Goal: Task Accomplishment & Management: Manage account settings

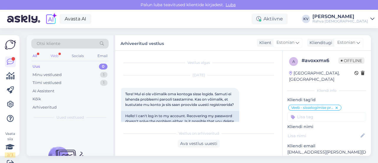
scroll to position [312, 0]
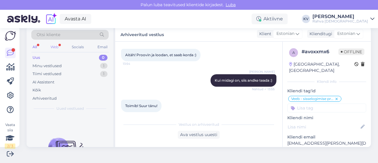
click at [50, 46] on div "Web" at bounding box center [54, 47] width 10 height 8
click at [36, 45] on div "All" at bounding box center [34, 47] width 7 height 8
click at [49, 64] on div "Minu vestlused" at bounding box center [46, 66] width 29 height 6
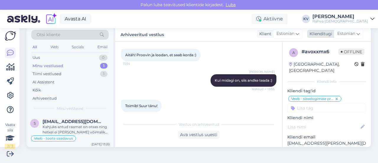
click at [344, 35] on span "Estonian" at bounding box center [346, 33] width 18 height 6
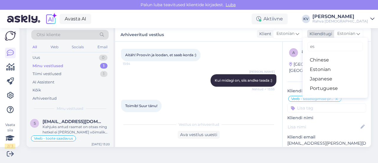
click at [344, 35] on span "Estonian" at bounding box center [346, 33] width 18 height 6
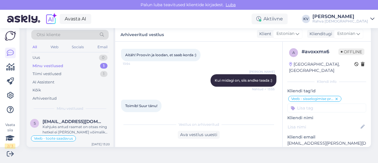
click at [64, 66] on div "Minu vestlused 1" at bounding box center [69, 66] width 77 height 8
click at [79, 120] on span "[EMAIL_ADDRESS][DOMAIN_NAME]" at bounding box center [73, 121] width 61 height 5
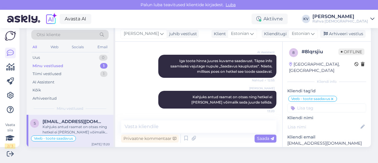
scroll to position [179, 0]
click at [343, 36] on div "Arhiveeri vestlus" at bounding box center [342, 34] width 45 height 8
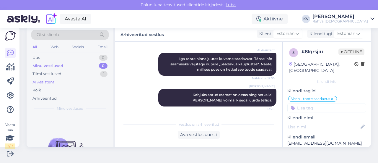
click at [52, 80] on div "AI Assistent" at bounding box center [43, 82] width 22 height 6
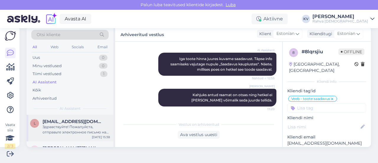
click at [63, 126] on div "Здравствуйте! Пожалуйста, отправьте электронное письмо на адрес [EMAIL_ADDRESS]…" at bounding box center [76, 129] width 67 height 11
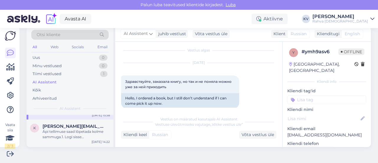
scroll to position [30, 0]
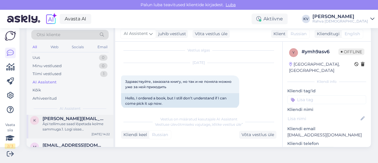
click at [70, 124] on div "Äpi tellimuse saad lõpetada kolme sammuga.1. Logi sisse [DOMAIN_NAME] lehel.2. …" at bounding box center [76, 126] width 67 height 11
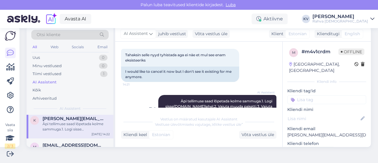
scroll to position [131, 0]
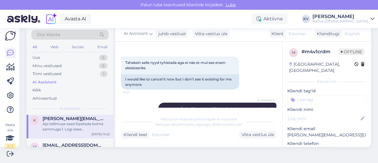
click at [306, 95] on input at bounding box center [326, 99] width 79 height 9
type input "Äpp - liitumisplaani"
click at [312, 113] on span "Äpp - liitumisplaani tühistamine" at bounding box center [326, 115] width 47 height 4
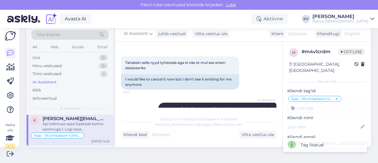
click at [310, 97] on div "Äpp - liitumisplaani tühistamine Veeb - soovib lisada vene keelne raamat Veeb -…" at bounding box center [326, 103] width 79 height 17
click at [307, 103] on input at bounding box center [326, 107] width 79 height 9
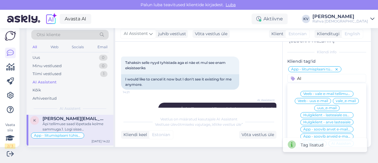
scroll to position [59, 0]
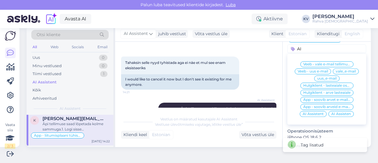
type input "AI"
click at [306, 112] on span "AI Assistent" at bounding box center [313, 114] width 21 height 4
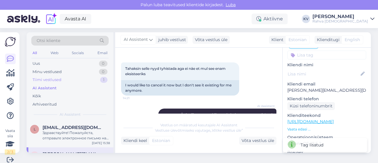
scroll to position [0, 0]
